Goal: Task Accomplishment & Management: Manage account settings

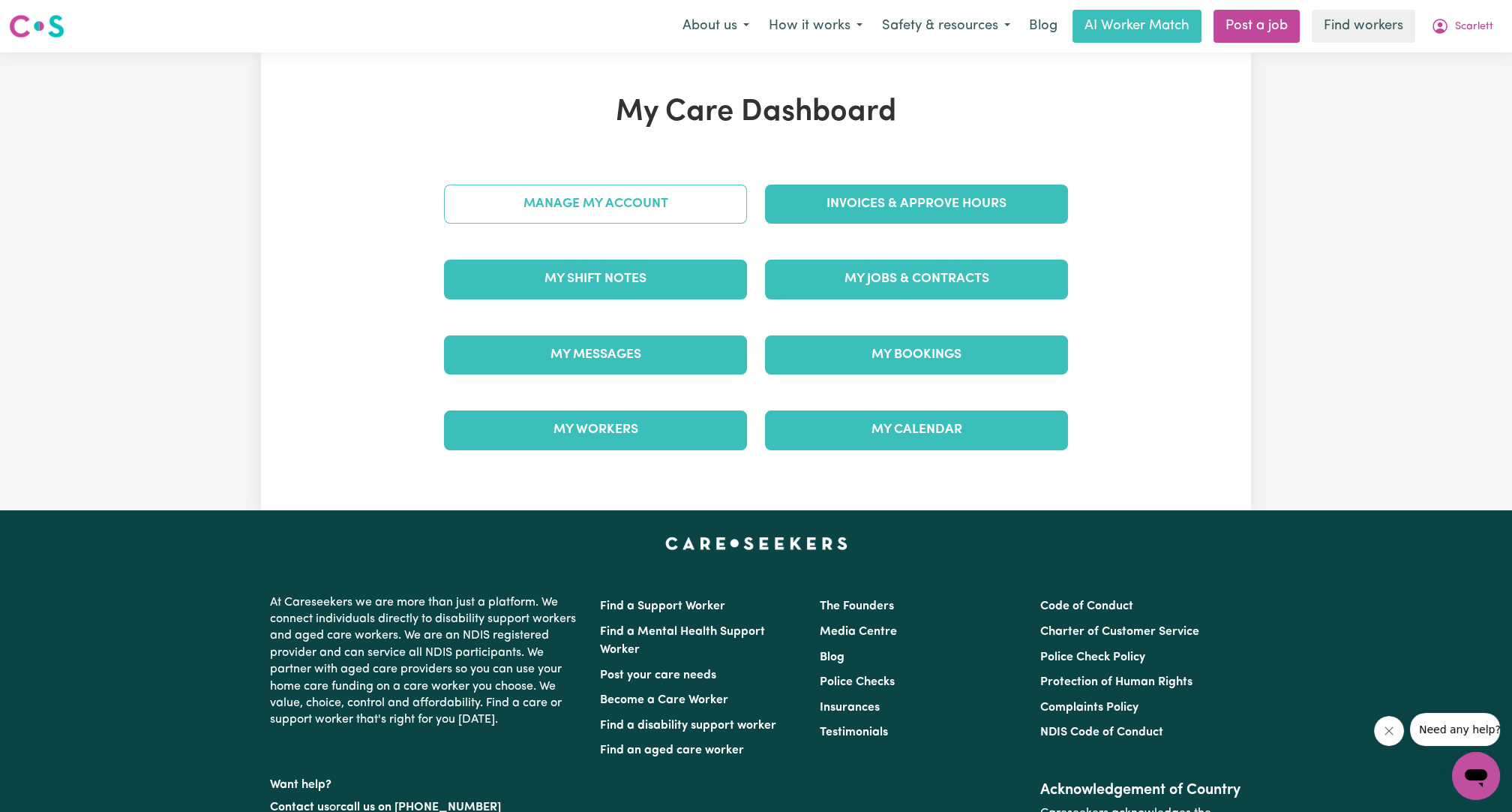
click at [669, 201] on link "Manage My Account" at bounding box center [595, 203] width 303 height 39
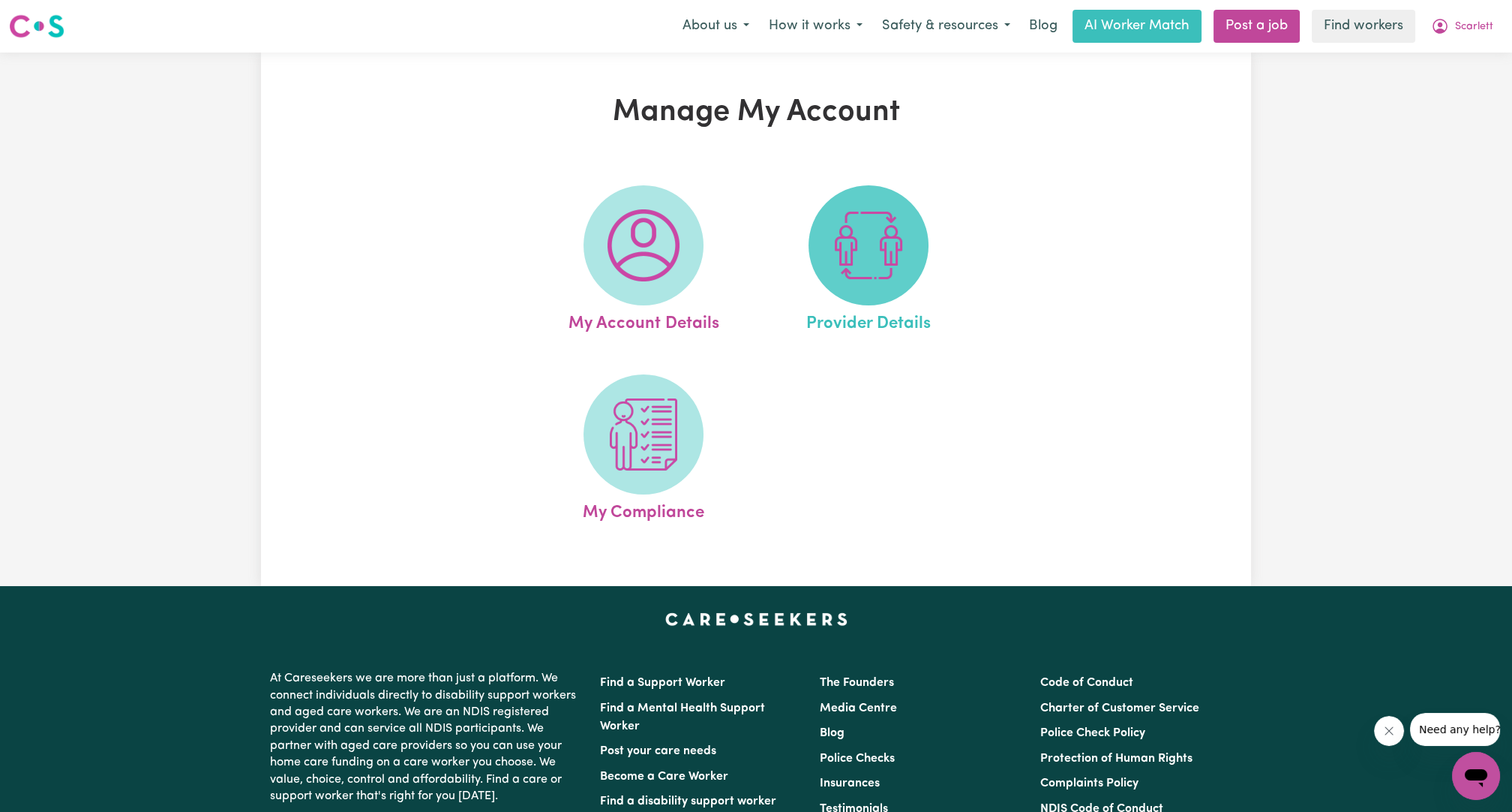
click at [921, 262] on span at bounding box center [868, 245] width 120 height 120
select select "NDIS_FUNDING_PLAN_MANAGED"
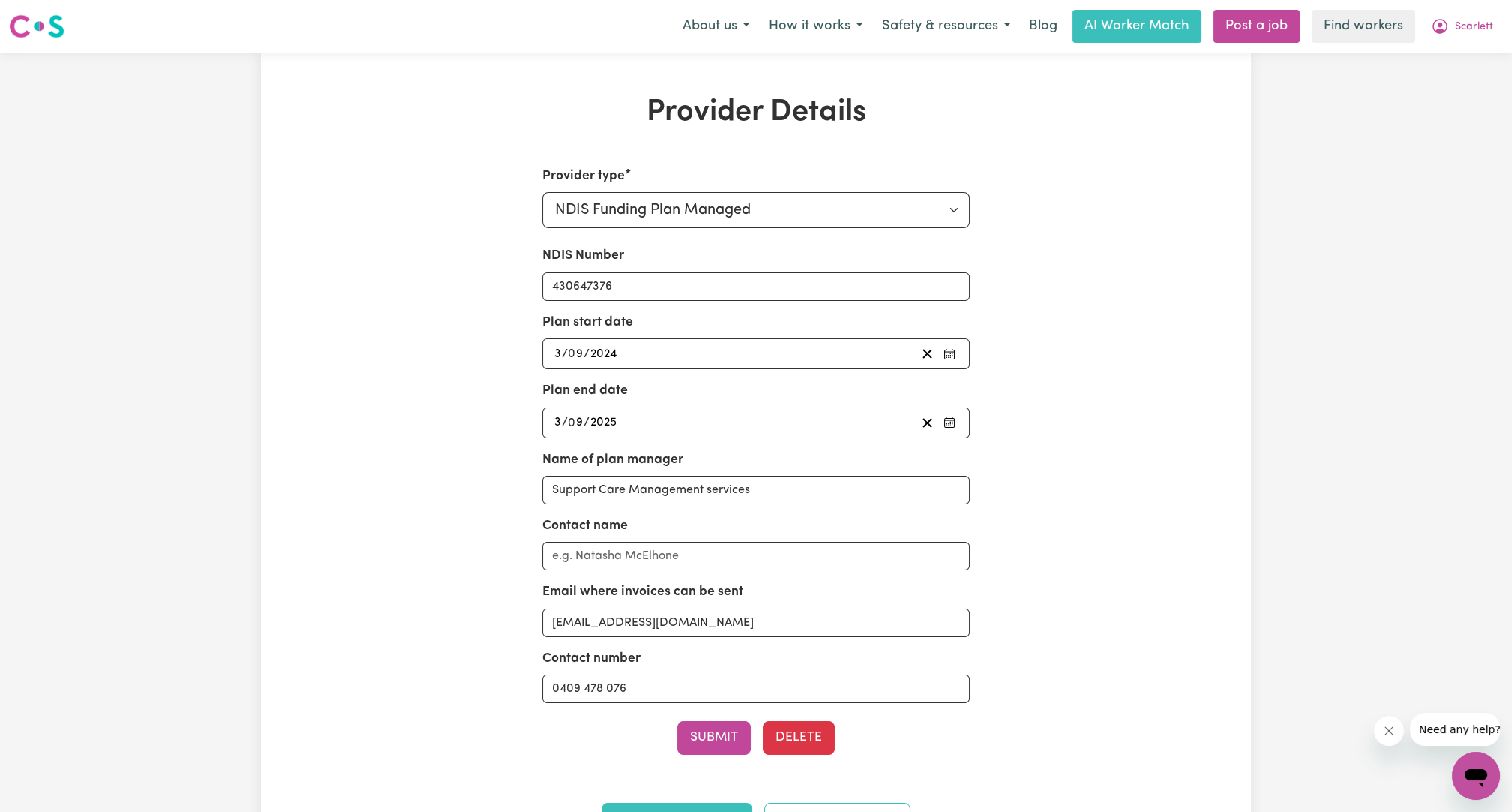
click at [715, 412] on div "[DATE] 3 / 0 9 / 2025" at bounding box center [734, 422] width 364 height 20
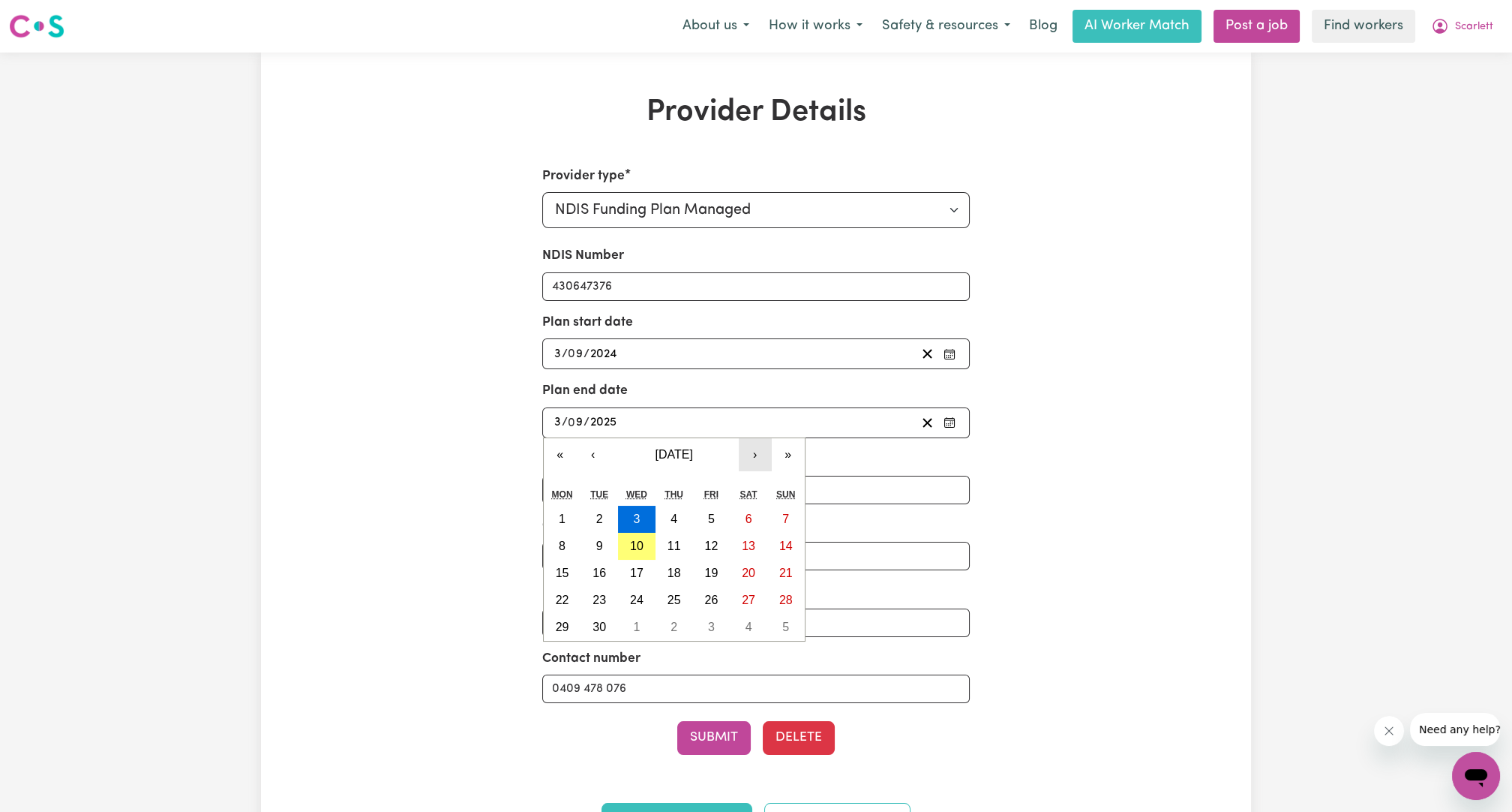
click at [763, 453] on button "›" at bounding box center [755, 455] width 33 height 33
click at [634, 515] on abbr "3" at bounding box center [635, 519] width 6 height 13
type input "[DATE]"
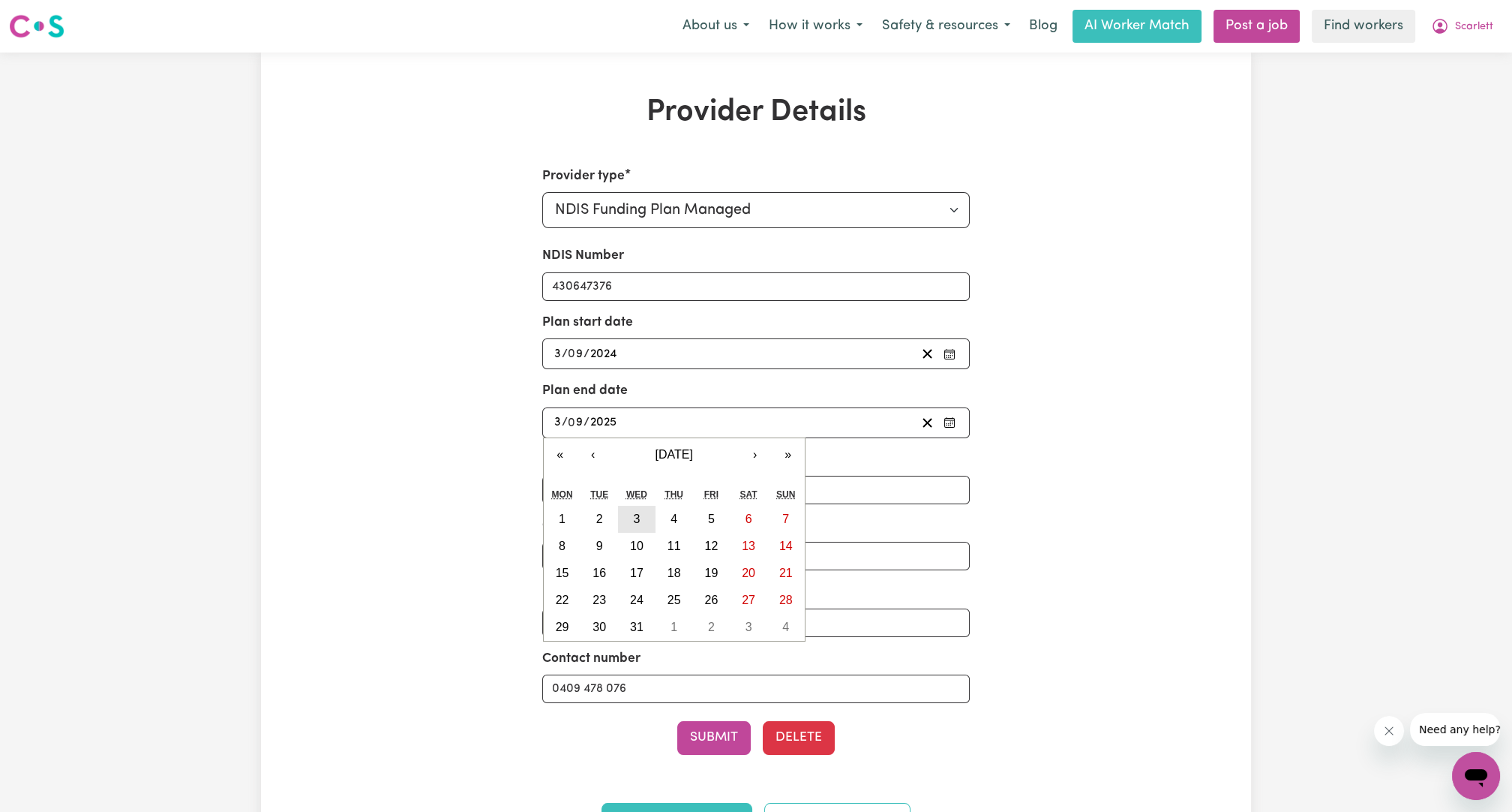
type input "12"
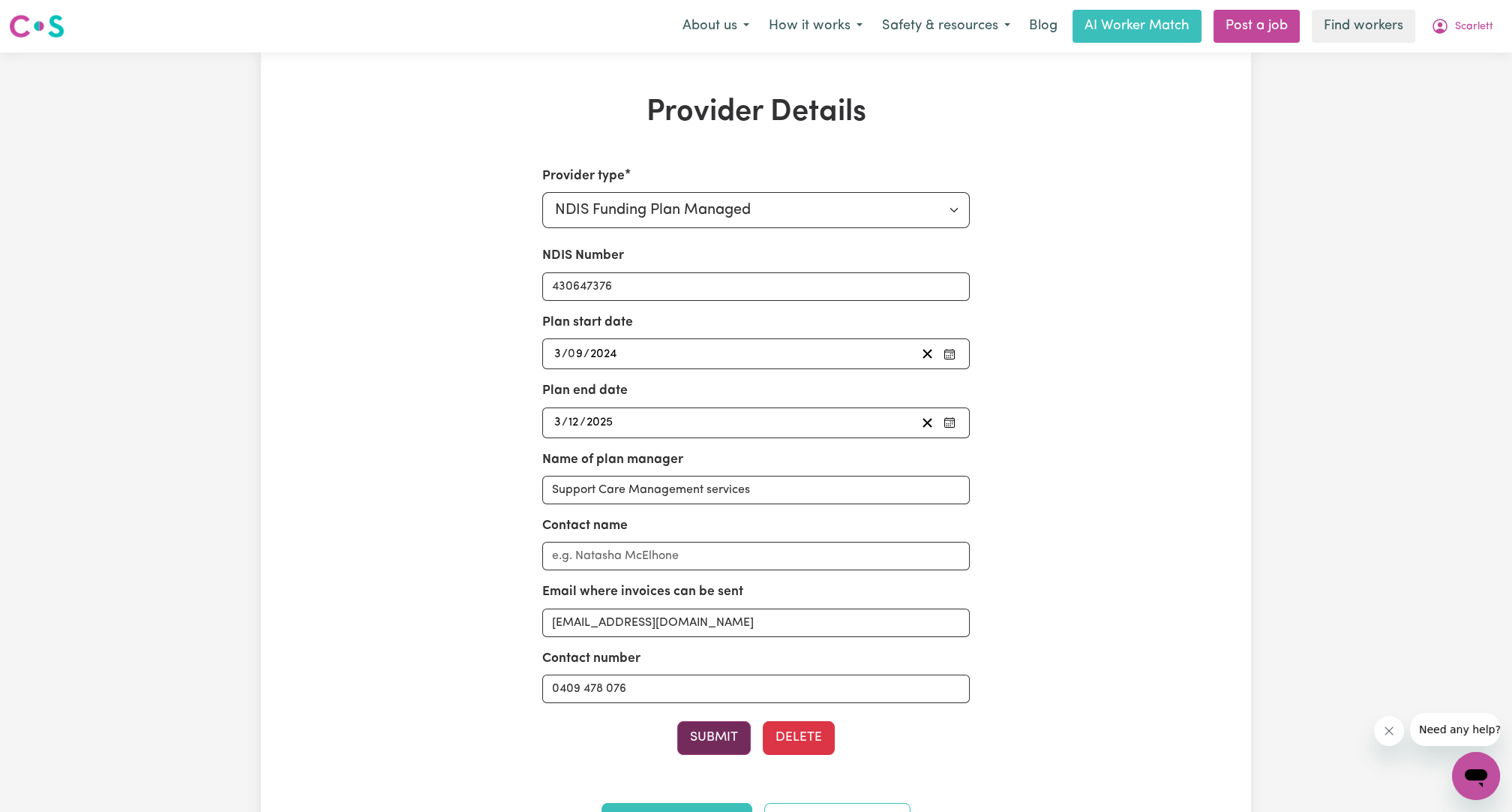
click at [716, 733] on button "Submit" at bounding box center [713, 737] width 73 height 33
click at [1464, 20] on span "Scarlett" at bounding box center [1474, 27] width 38 height 16
click at [1444, 53] on link "My Dashboard" at bounding box center [1442, 59] width 118 height 29
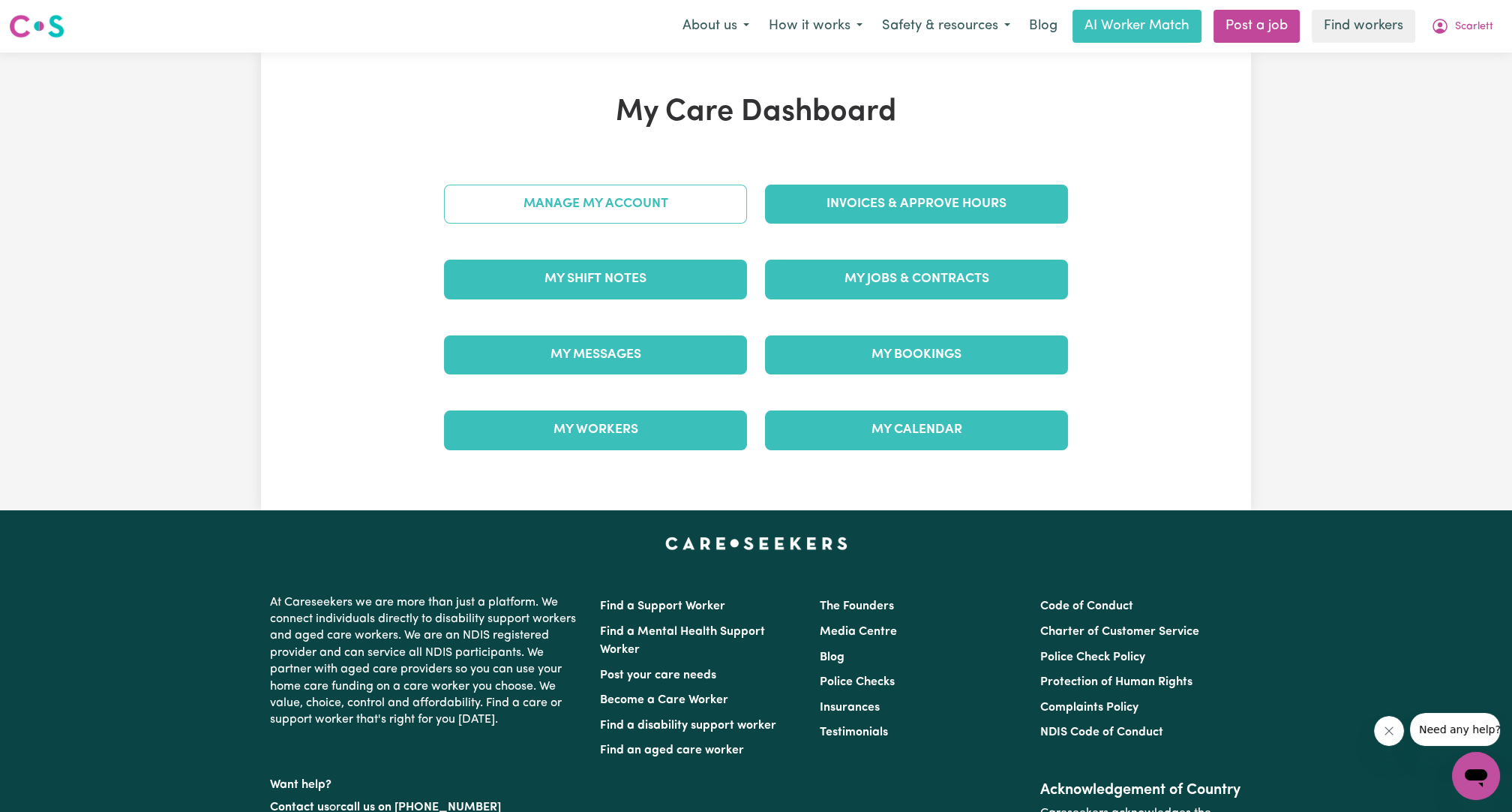
click at [542, 209] on link "Manage My Account" at bounding box center [595, 203] width 303 height 39
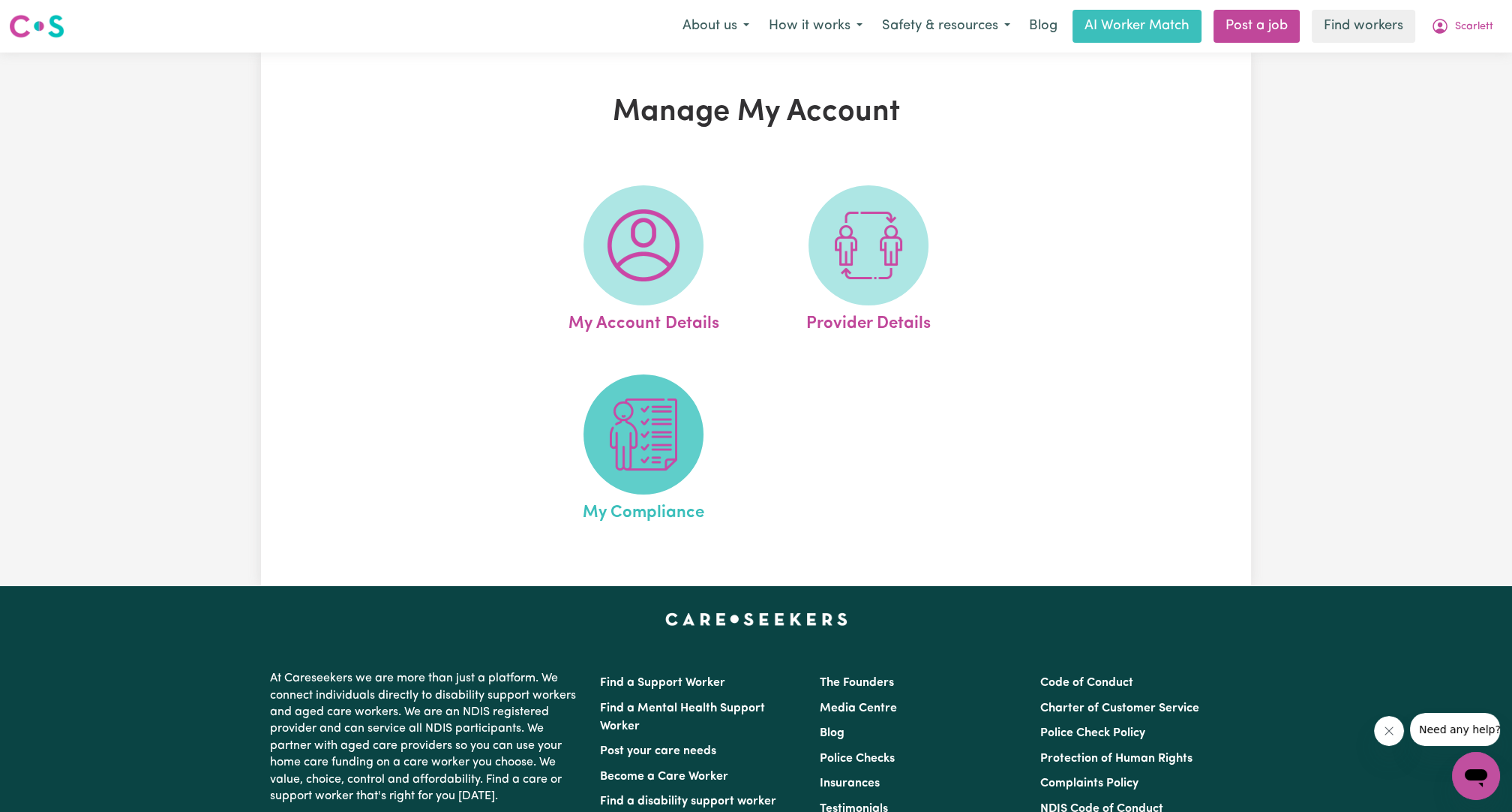
click at [650, 448] on img at bounding box center [643, 435] width 72 height 72
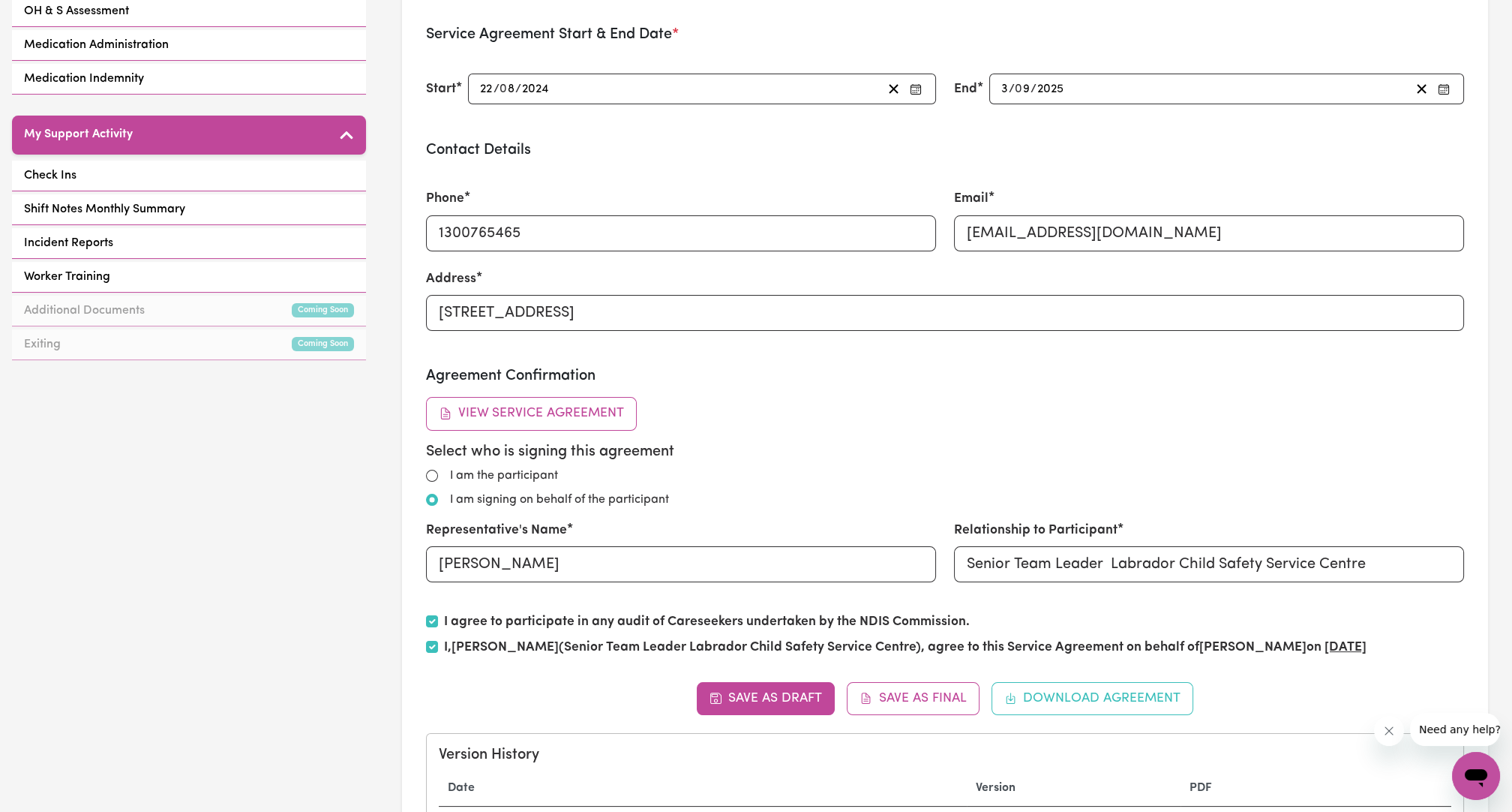
scroll to position [834, 0]
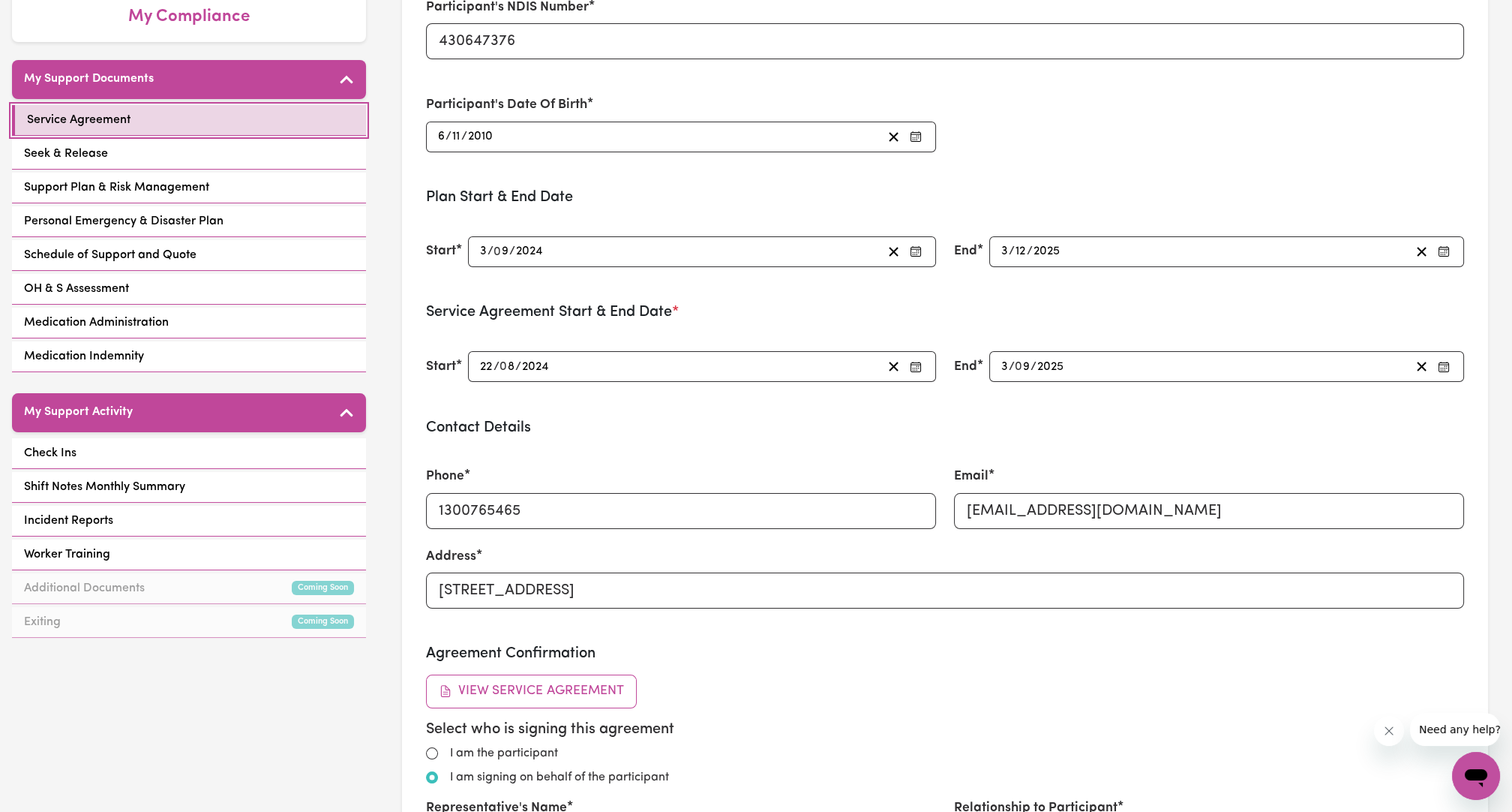
click at [193, 105] on link "Service Agreement" at bounding box center [189, 120] width 354 height 31
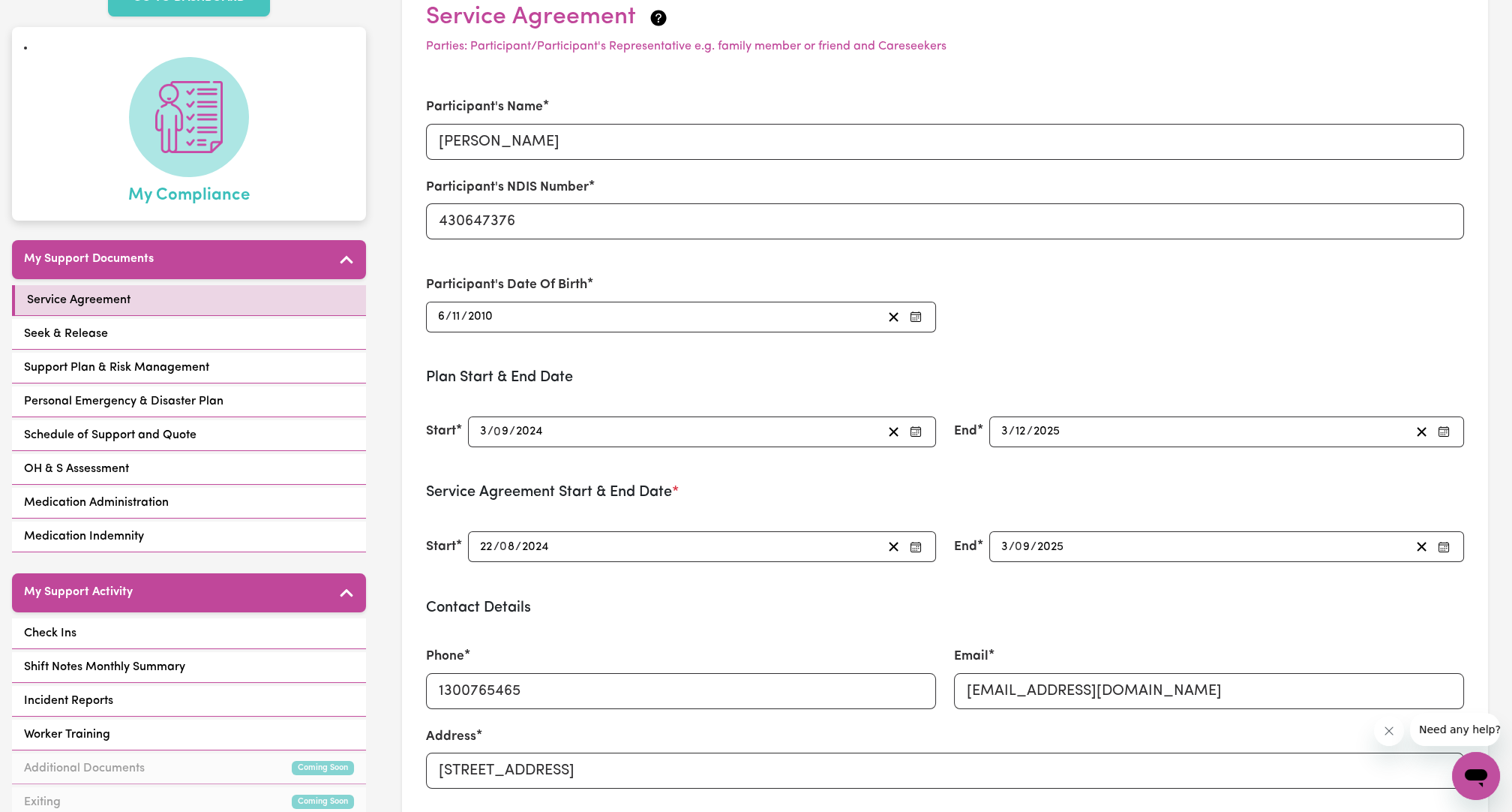
click at [156, 144] on img at bounding box center [189, 118] width 72 height 72
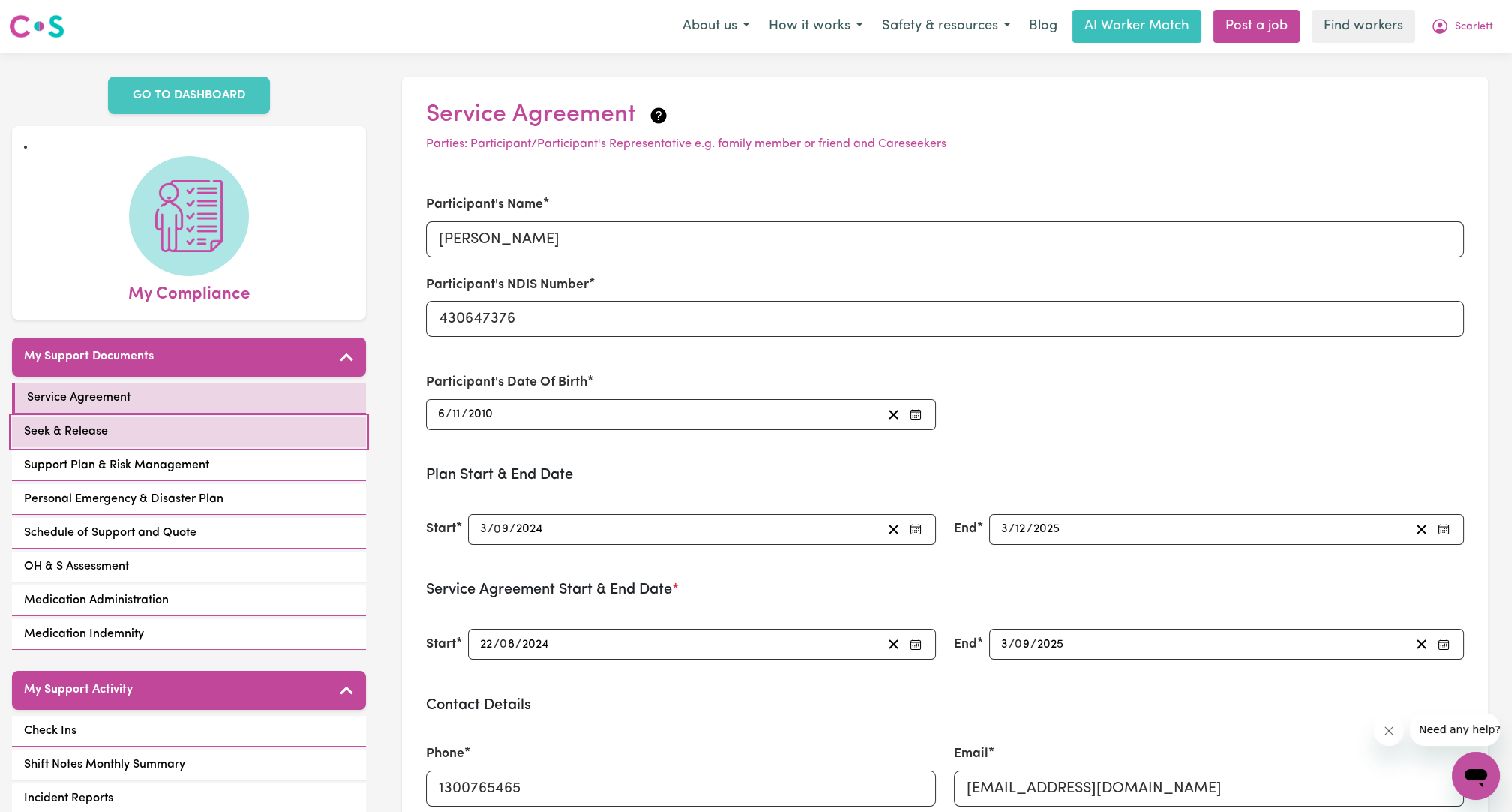
click at [213, 416] on link "Seek & Release" at bounding box center [189, 431] width 354 height 31
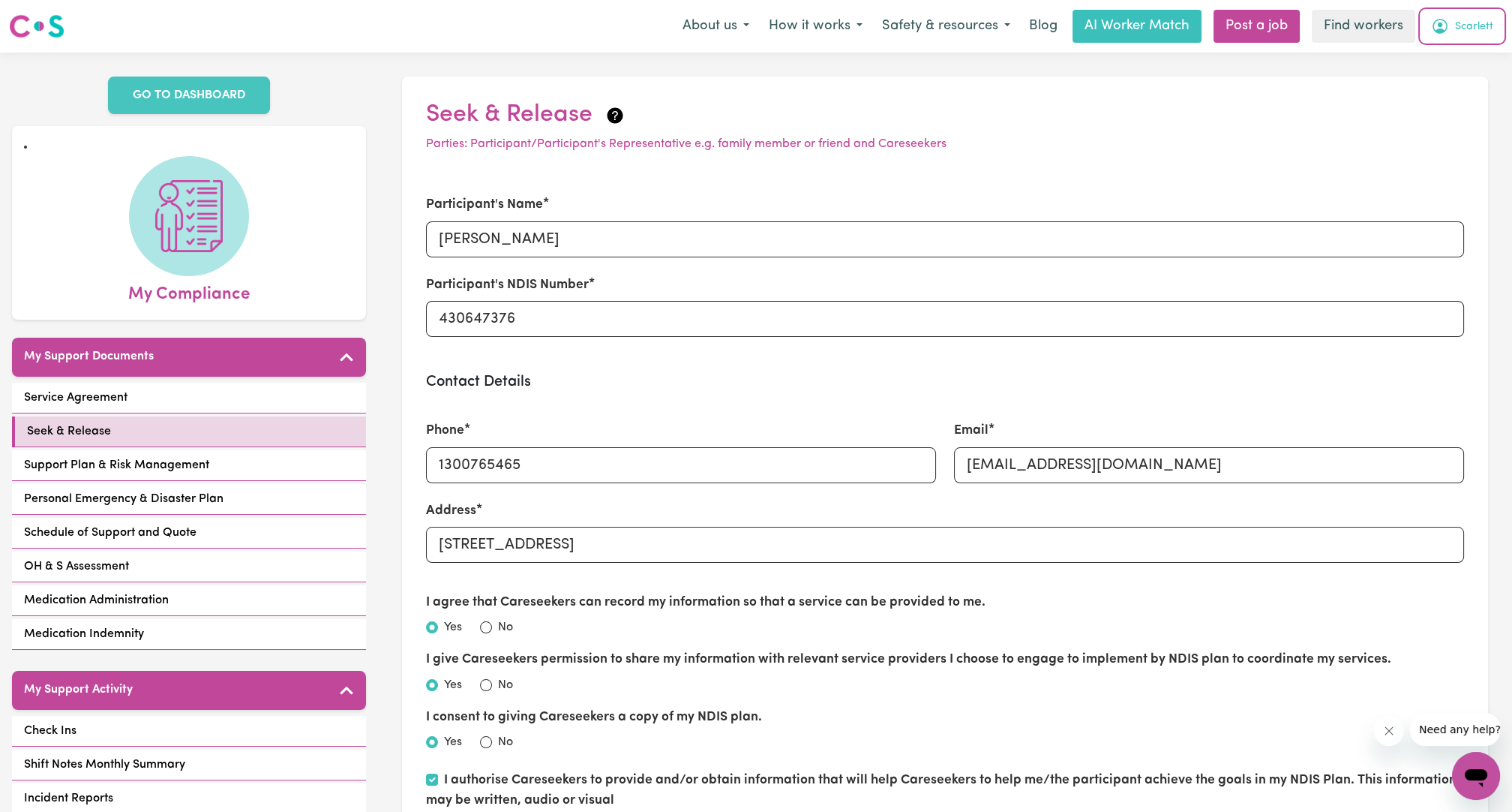
click at [1460, 33] on span "Scarlett" at bounding box center [1474, 27] width 38 height 16
click at [1455, 72] on link "Logout" at bounding box center [1442, 87] width 118 height 29
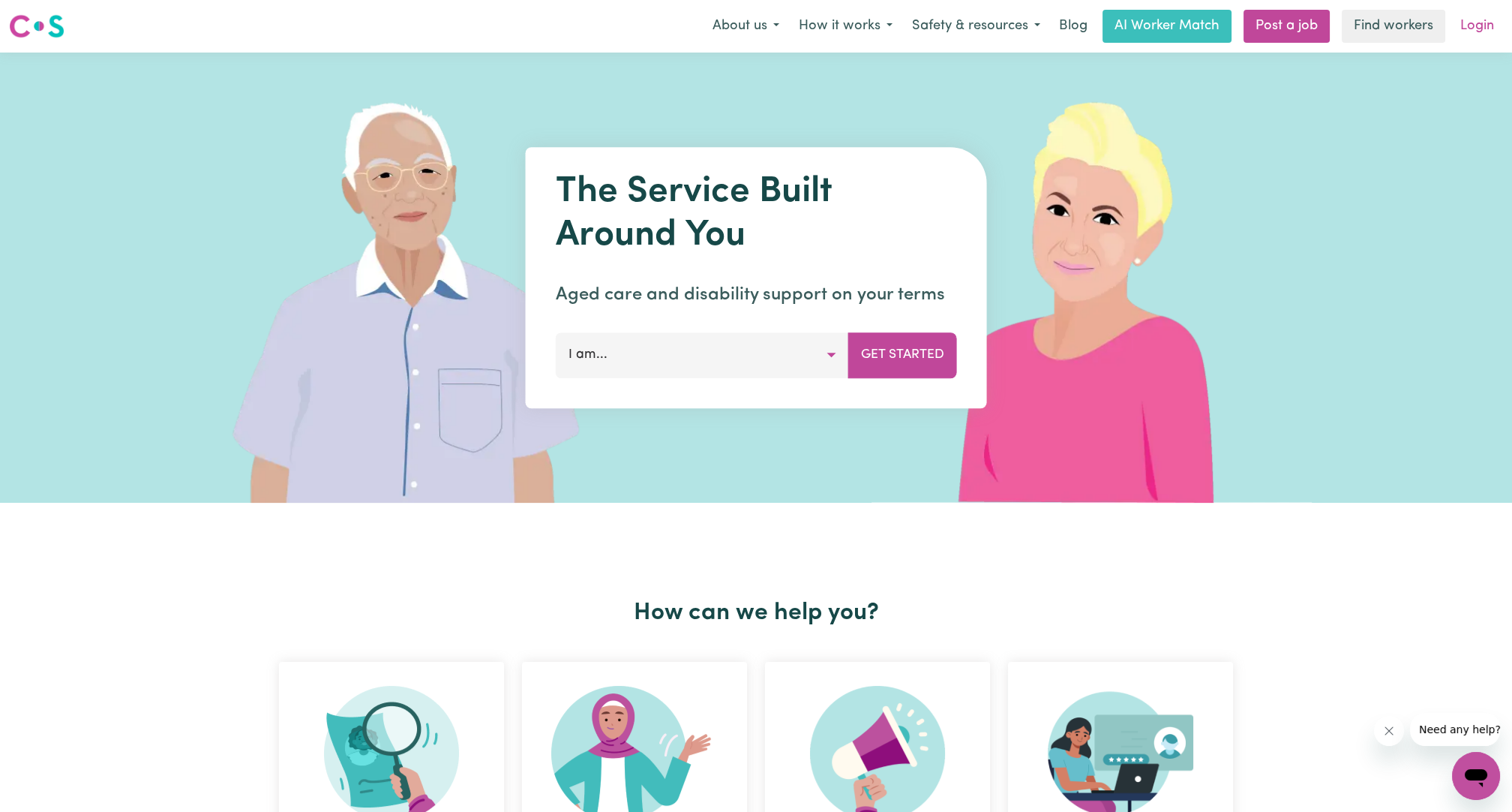
click at [1465, 37] on link "Login" at bounding box center [1476, 26] width 52 height 33
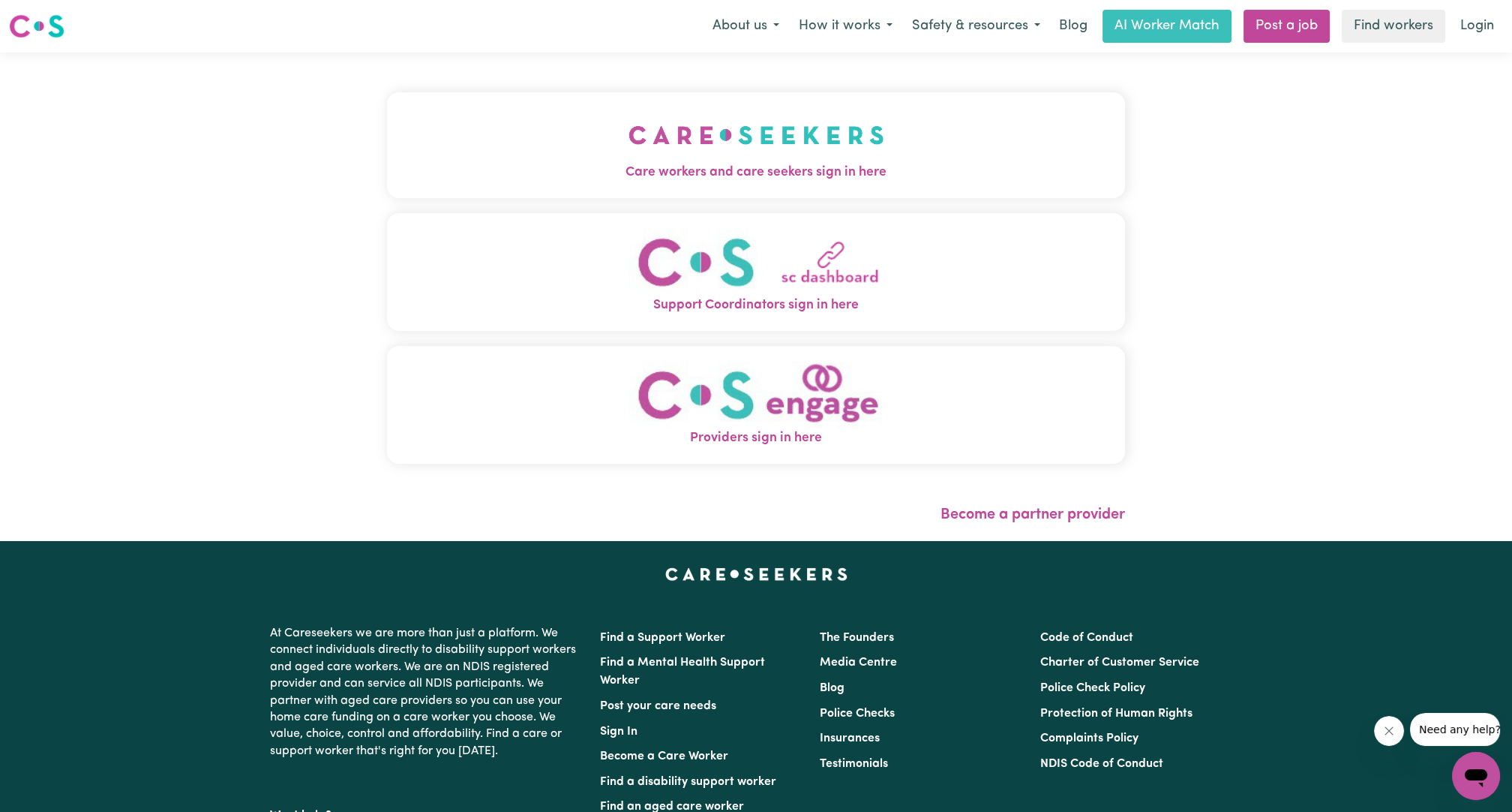
click at [726, 86] on div "Care workers and care seekers sign in here Support Coordinators sign in here Pr…" at bounding box center [756, 285] width 737 height 406
click at [734, 133] on img "Care workers and care seekers sign in here" at bounding box center [756, 135] width 256 height 55
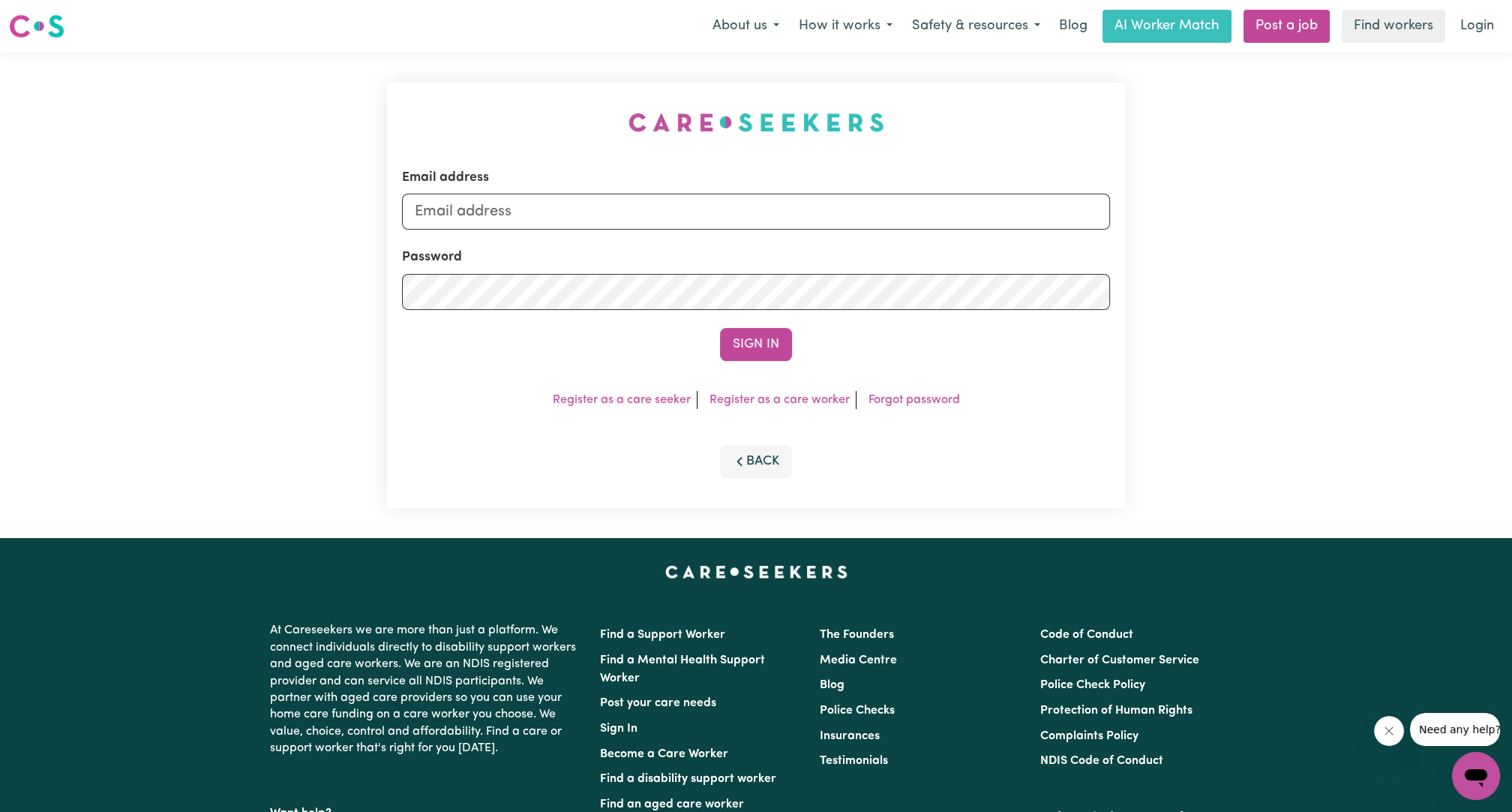
click at [765, 235] on div "Email address Password Sign In Register as a care seeker Register as a care wor…" at bounding box center [756, 295] width 756 height 486
click at [750, 217] on input "Email address" at bounding box center [756, 212] width 708 height 36
drag, startPoint x: 495, startPoint y: 212, endPoint x: 759, endPoint y: 208, distance: 264.0
click at [759, 208] on input "[EMAIL_ADDRESS][PERSON_NAME][DOMAIN_NAME]" at bounding box center [756, 212] width 708 height 36
type input "[EMAIL_ADDRESS][DOMAIN_NAME]"
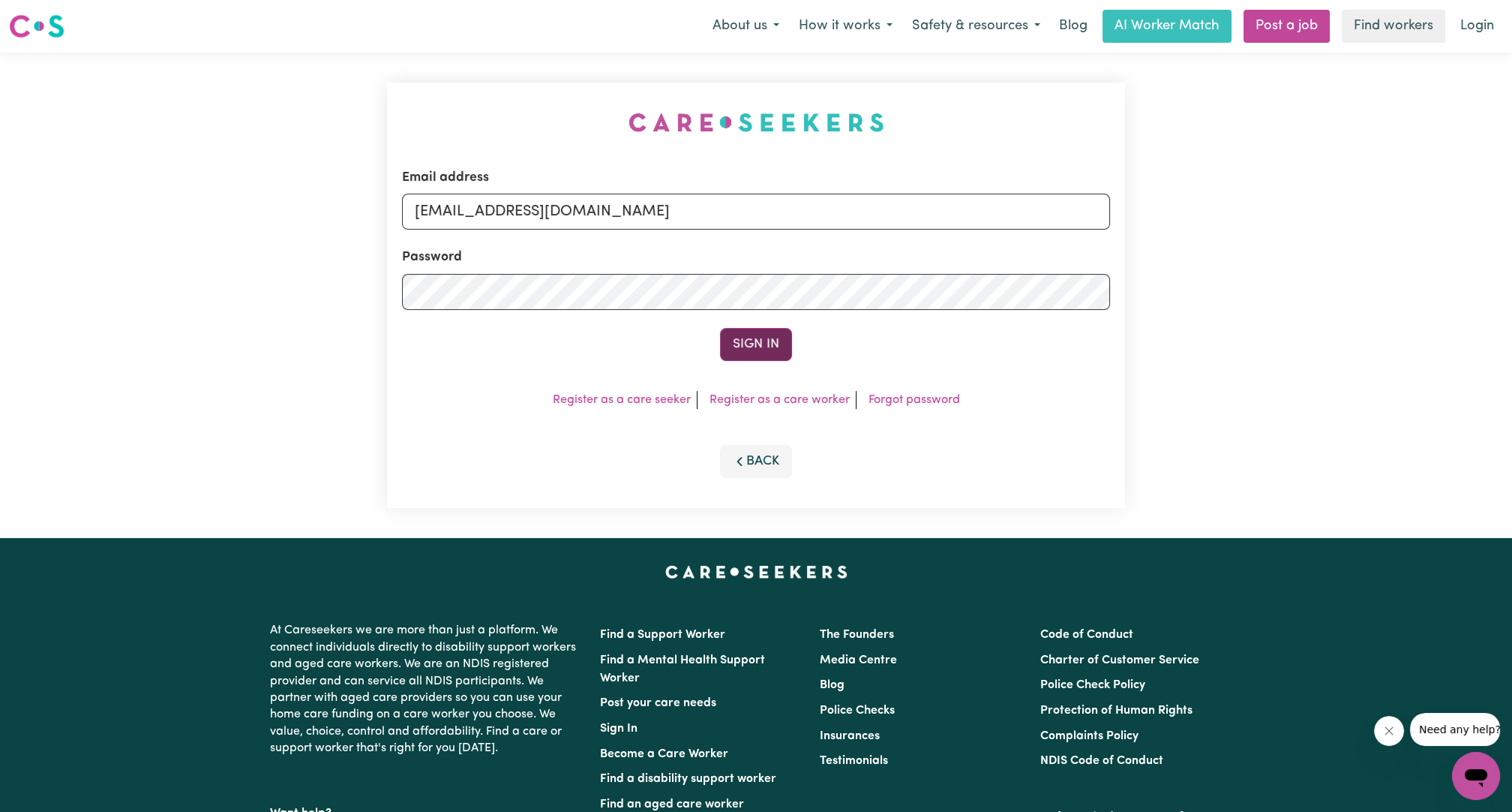
click at [759, 341] on button "Sign In" at bounding box center [756, 345] width 72 height 33
